Goal: Information Seeking & Learning: Understand process/instructions

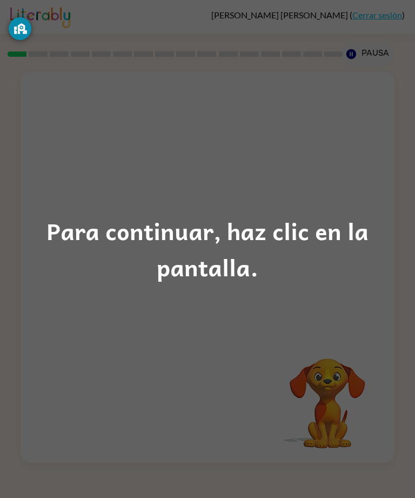
click at [307, 108] on div "Para continuar, haz clic en la pantalla." at bounding box center [207, 249] width 415 height 498
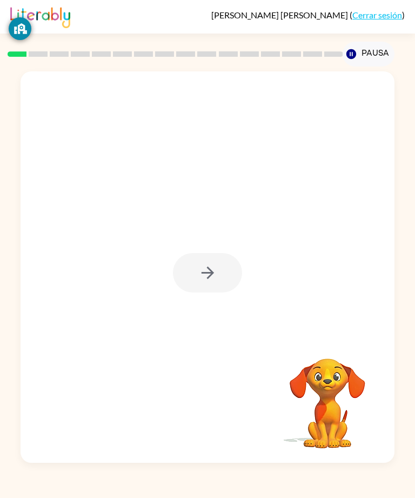
click at [180, 281] on div at bounding box center [207, 272] width 69 height 39
click at [210, 287] on div at bounding box center [207, 272] width 69 height 39
click at [209, 279] on icon "button" at bounding box center [207, 273] width 12 height 12
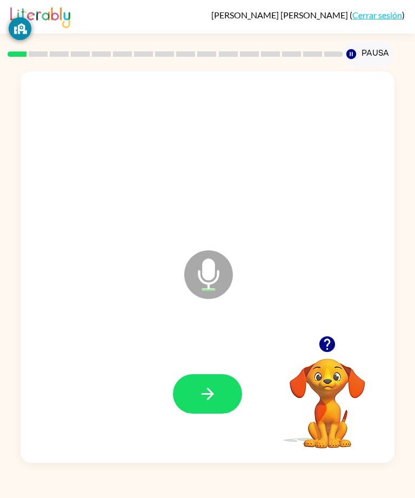
click at [206, 359] on icon "button" at bounding box center [208, 394] width 19 height 19
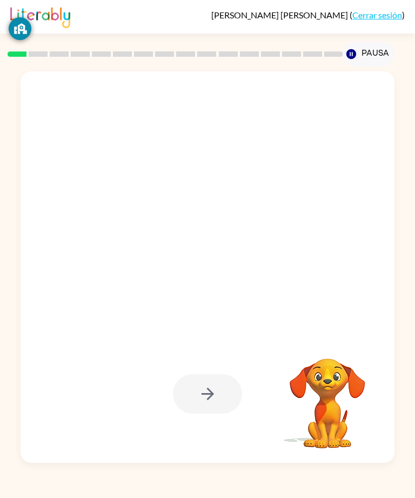
click at [203, 359] on div at bounding box center [207, 393] width 69 height 39
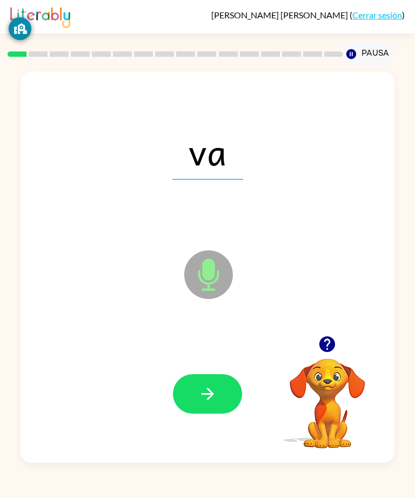
click at [213, 359] on button "button" at bounding box center [207, 393] width 69 height 39
click at [204, 359] on icon "button" at bounding box center [208, 394] width 19 height 19
click at [229, 359] on button "button" at bounding box center [207, 393] width 69 height 39
click at [219, 359] on div at bounding box center [207, 394] width 352 height 116
click at [216, 359] on button "button" at bounding box center [207, 393] width 69 height 39
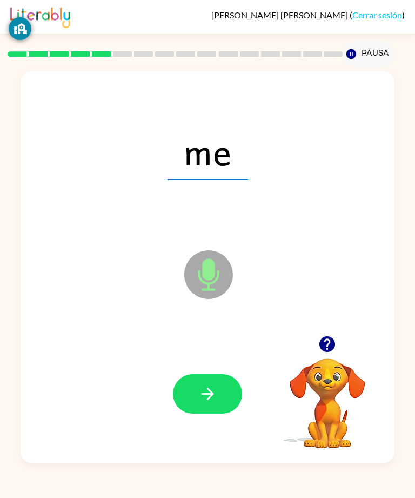
click at [196, 359] on button "button" at bounding box center [207, 393] width 69 height 39
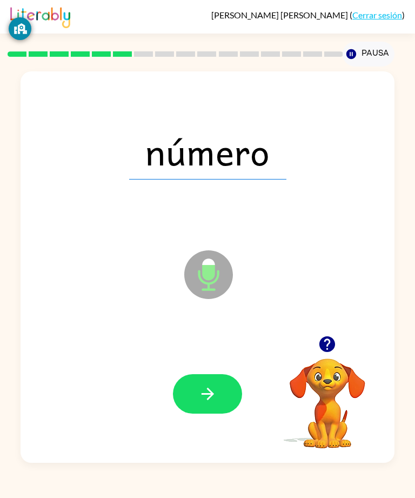
click at [213, 359] on button "button" at bounding box center [207, 393] width 69 height 39
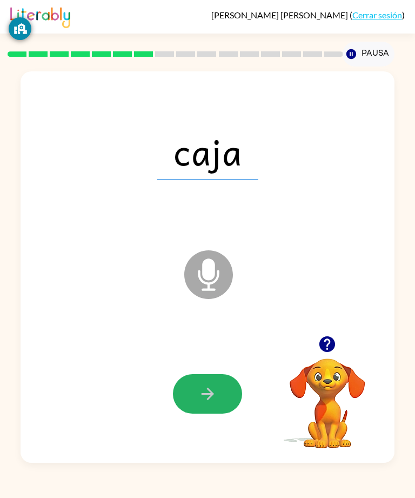
click at [220, 359] on button "button" at bounding box center [207, 393] width 69 height 39
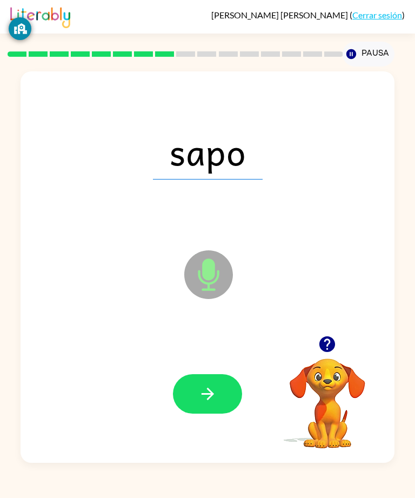
click at [191, 359] on div at bounding box center [207, 394] width 352 height 116
click at [199, 359] on icon "button" at bounding box center [208, 394] width 19 height 19
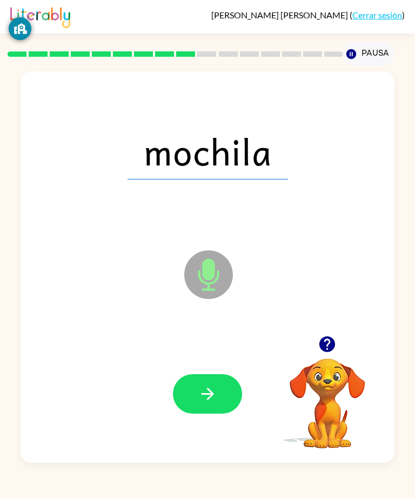
click at [203, 359] on icon "button" at bounding box center [208, 394] width 19 height 19
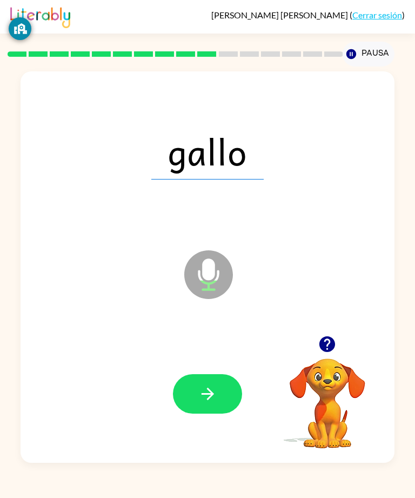
click at [208, 359] on icon "button" at bounding box center [208, 394] width 19 height 19
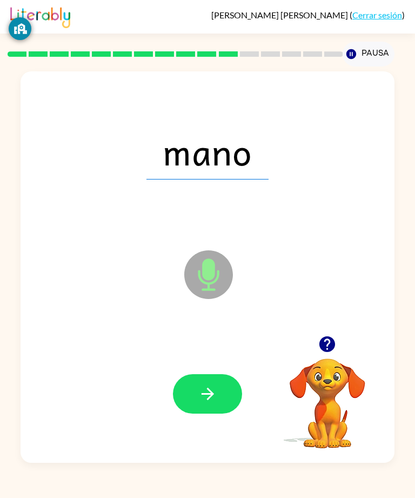
click at [204, 359] on icon "button" at bounding box center [208, 394] width 19 height 19
click at [200, 359] on button "button" at bounding box center [207, 393] width 69 height 39
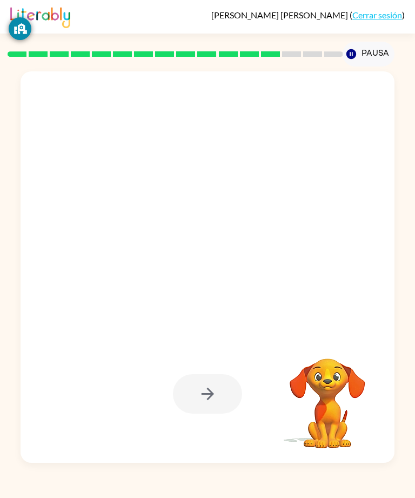
click at [6, 189] on div "Tu navegador debe admitir la reproducción de archivos .mp4 para usar Literably.…" at bounding box center [207, 265] width 415 height 396
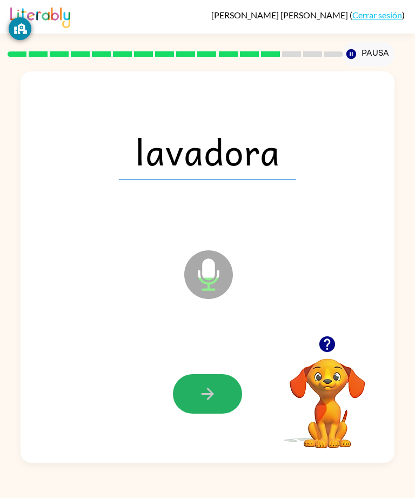
click at [191, 359] on button "button" at bounding box center [207, 393] width 69 height 39
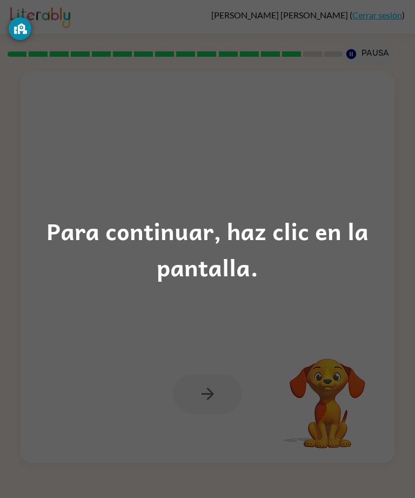
click at [199, 266] on div "Para continuar, haz clic en la pantalla." at bounding box center [207, 250] width 415 height 74
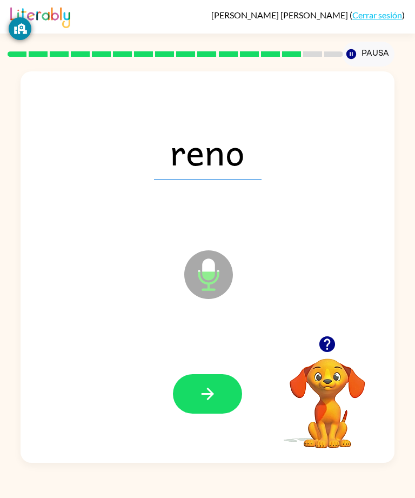
click at [196, 359] on button "button" at bounding box center [207, 393] width 69 height 39
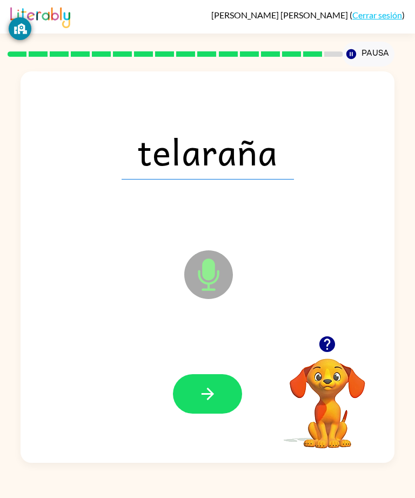
click at [200, 359] on icon "button" at bounding box center [208, 394] width 19 height 19
